Goal: Task Accomplishment & Management: Use online tool/utility

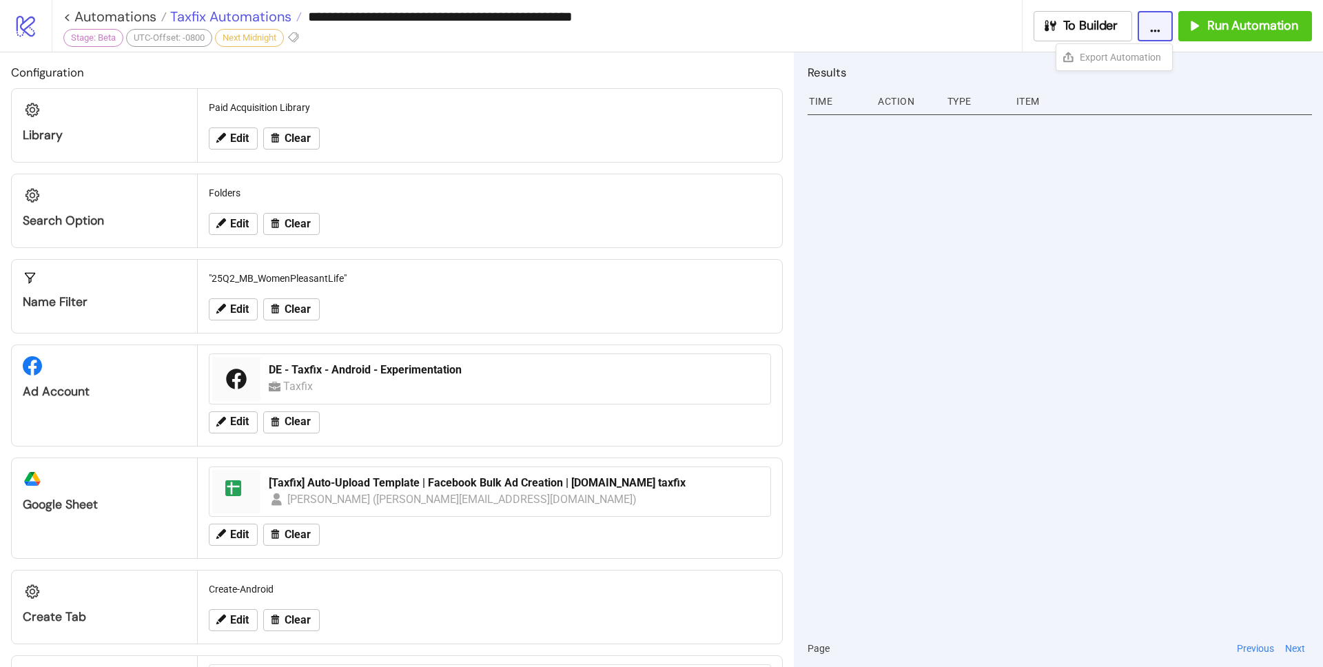
click at [234, 12] on span "Taxfix Automations" at bounding box center [229, 17] width 125 height 18
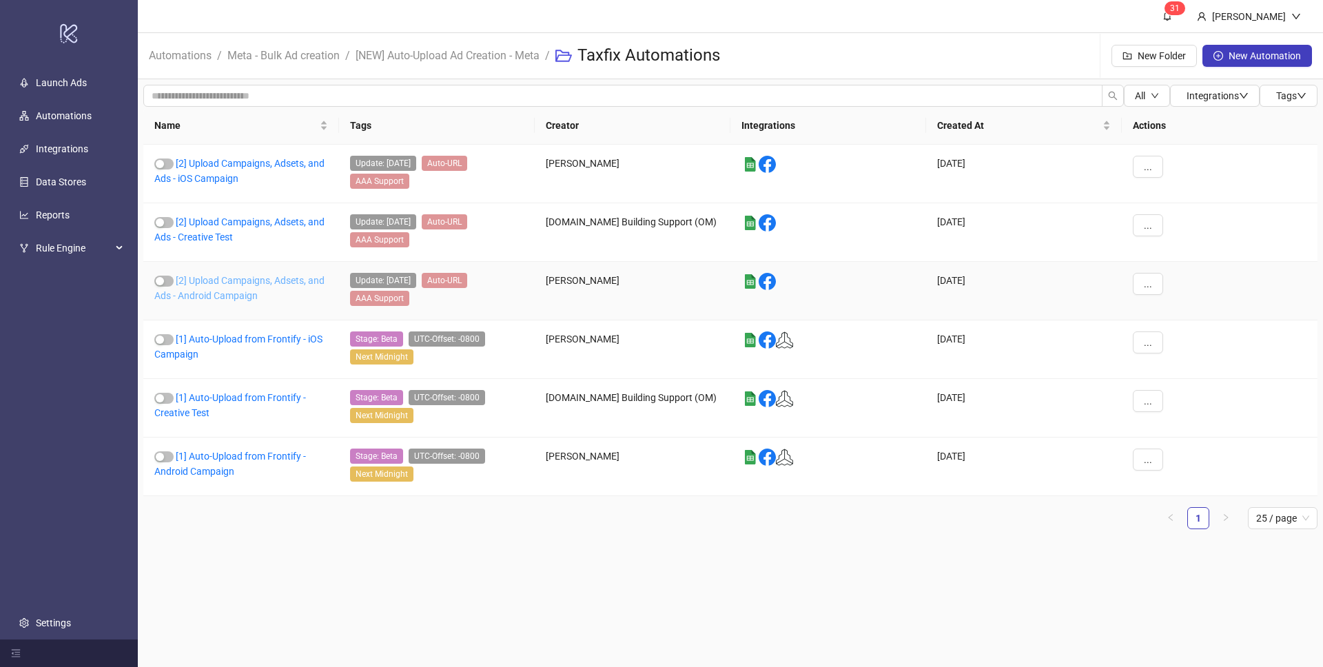
click at [240, 296] on link "[2] Upload Campaigns, Adsets, and Ads - Android Campaign" at bounding box center [239, 288] width 170 height 26
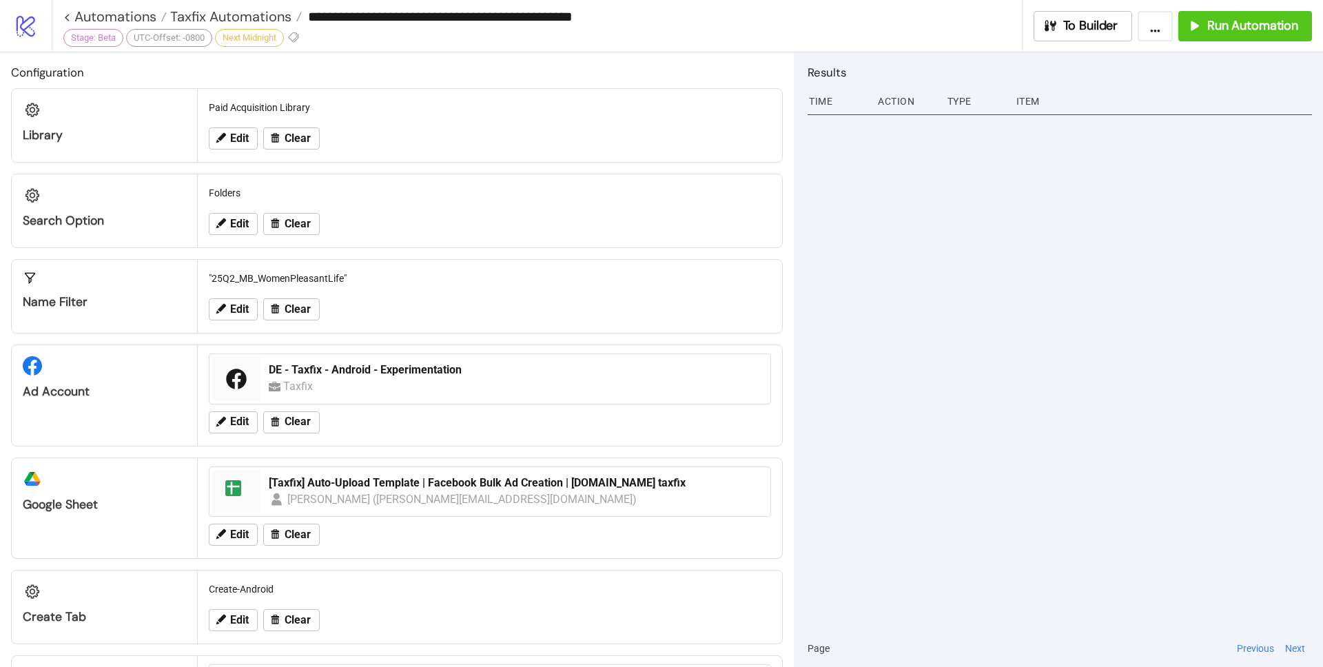
type input "**********"
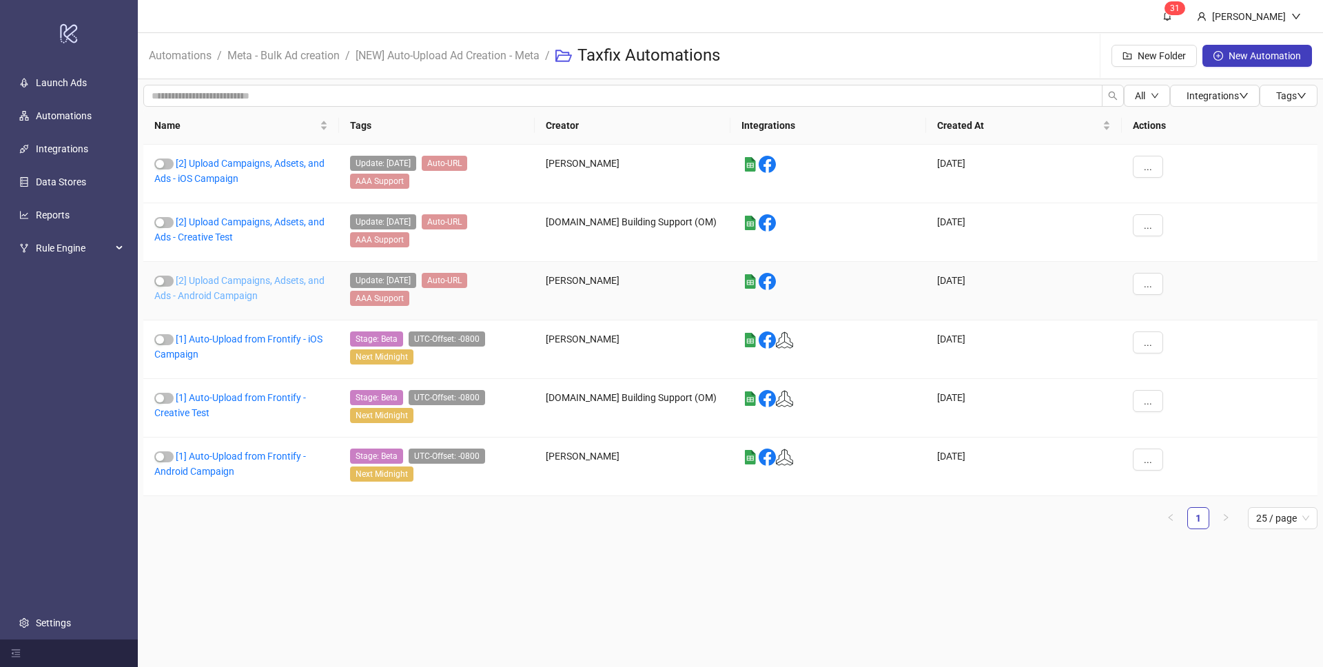
click at [236, 284] on link "[2] Upload Campaigns, Adsets, and Ads - Android Campaign" at bounding box center [239, 288] width 170 height 26
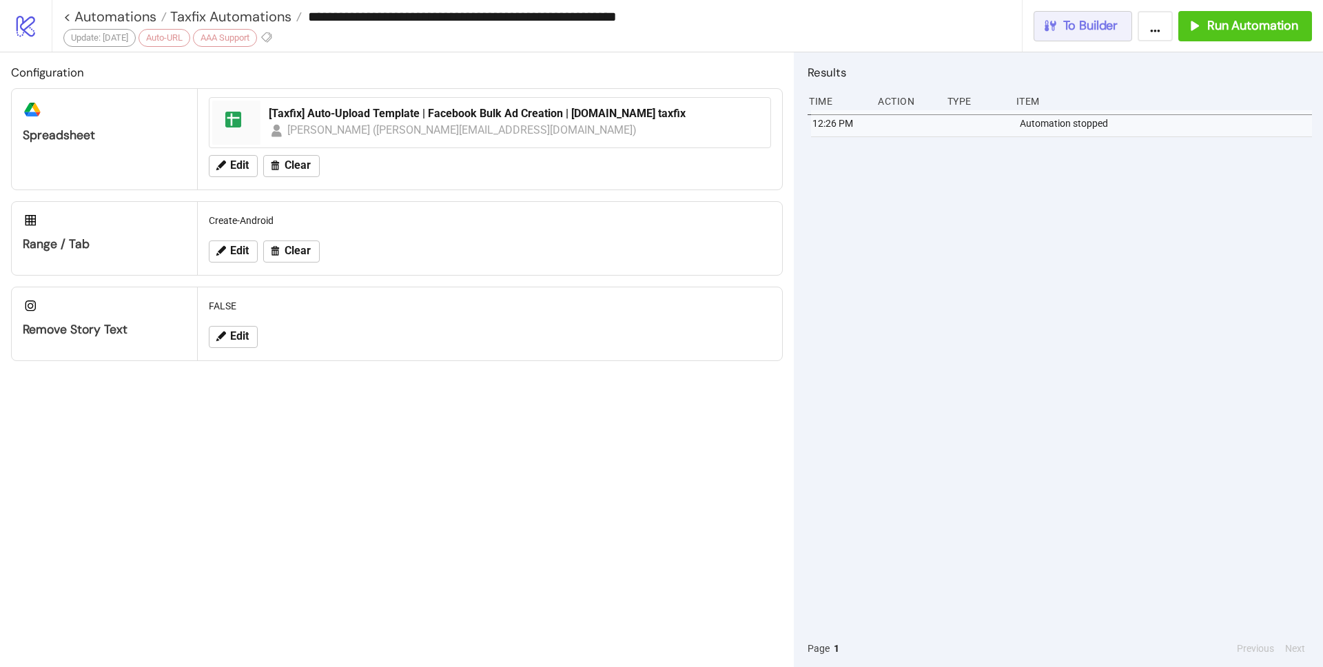
click at [1053, 35] on button "To Builder" at bounding box center [1083, 26] width 99 height 30
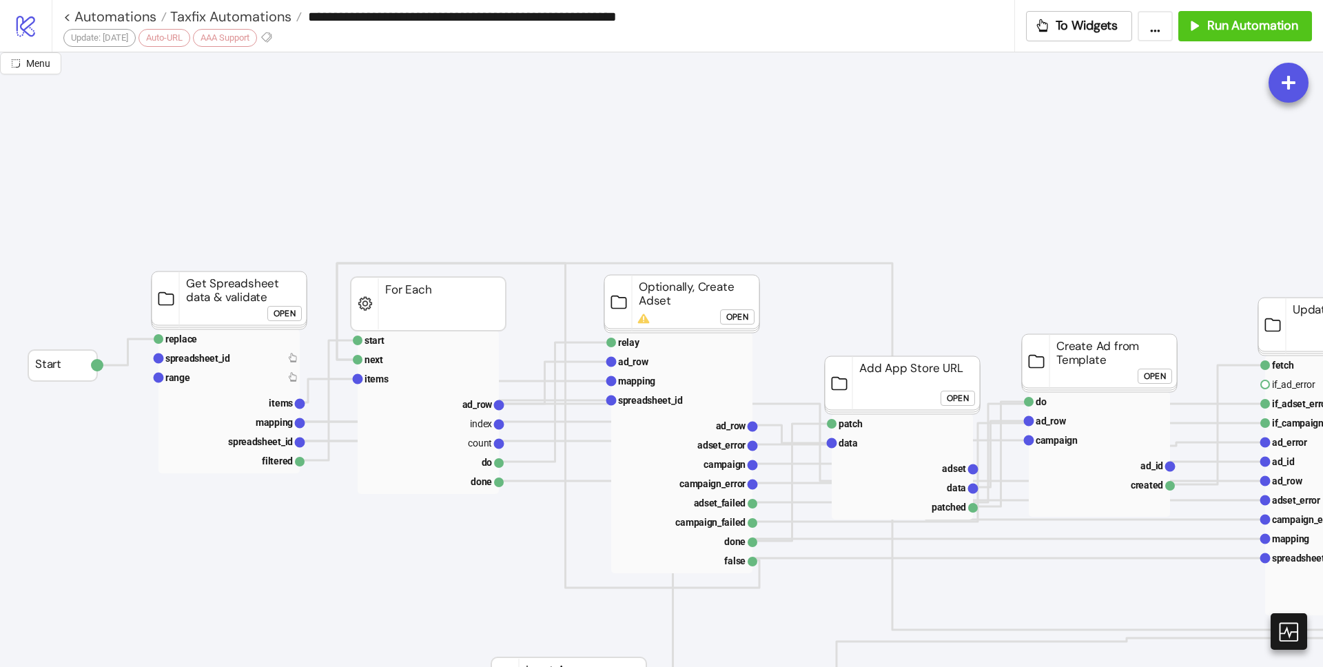
click at [1158, 28] on button "..." at bounding box center [1155, 26] width 35 height 30
click at [1136, 55] on span "Export Automation" at bounding box center [1120, 57] width 81 height 15
